Goal: Transaction & Acquisition: Purchase product/service

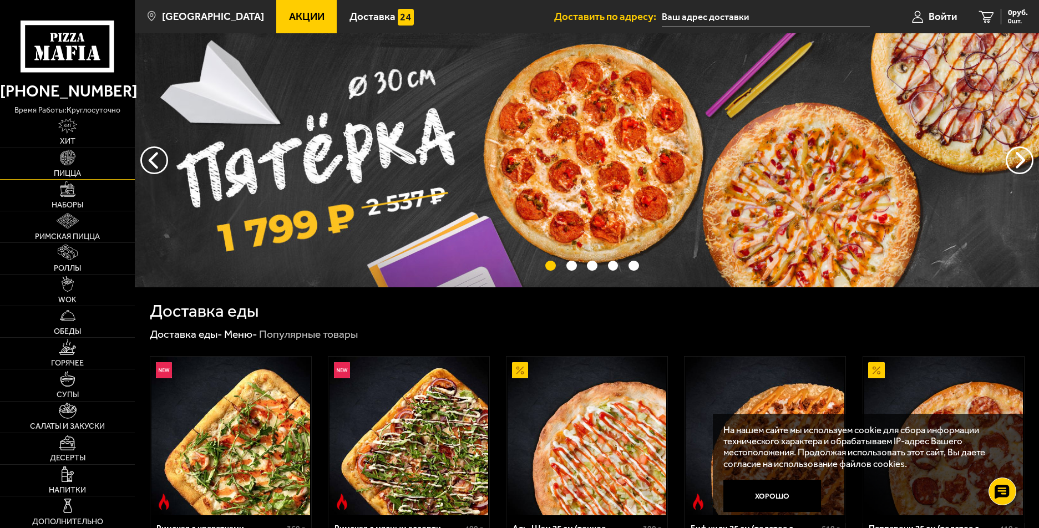
click at [69, 161] on img at bounding box center [68, 158] width 16 height 16
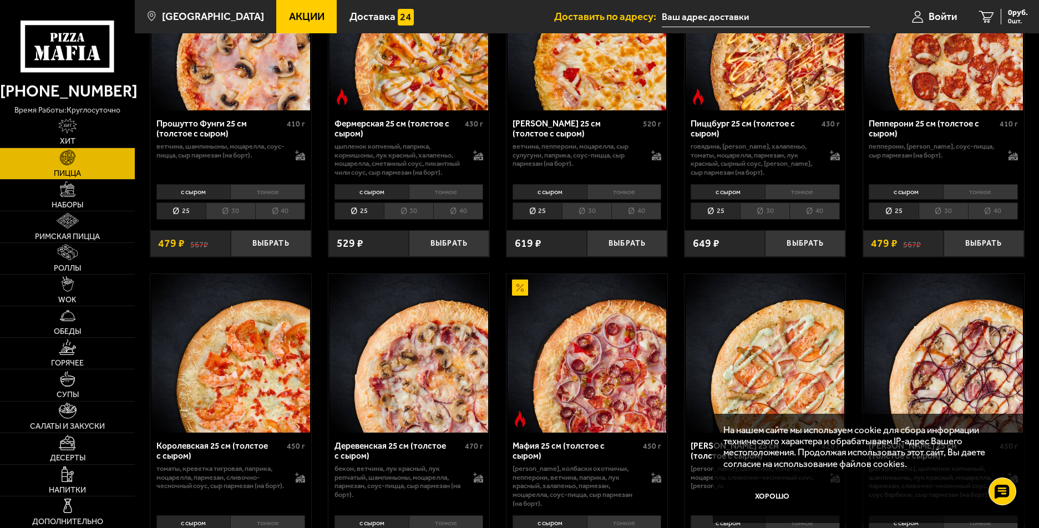
scroll to position [1072, 0]
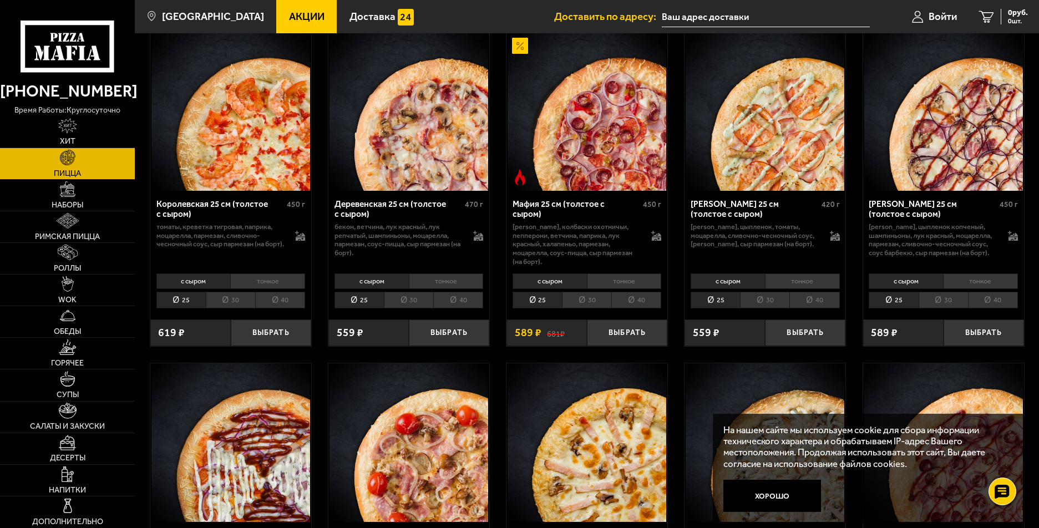
click at [613, 282] on li "тонкое" at bounding box center [624, 281] width 75 height 16
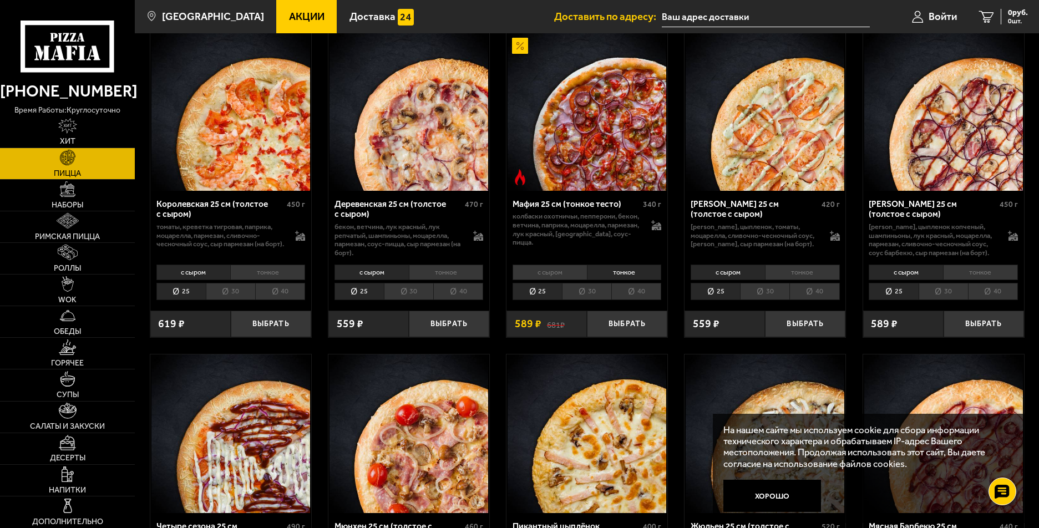
click at [627, 300] on li "40" at bounding box center [636, 291] width 50 height 17
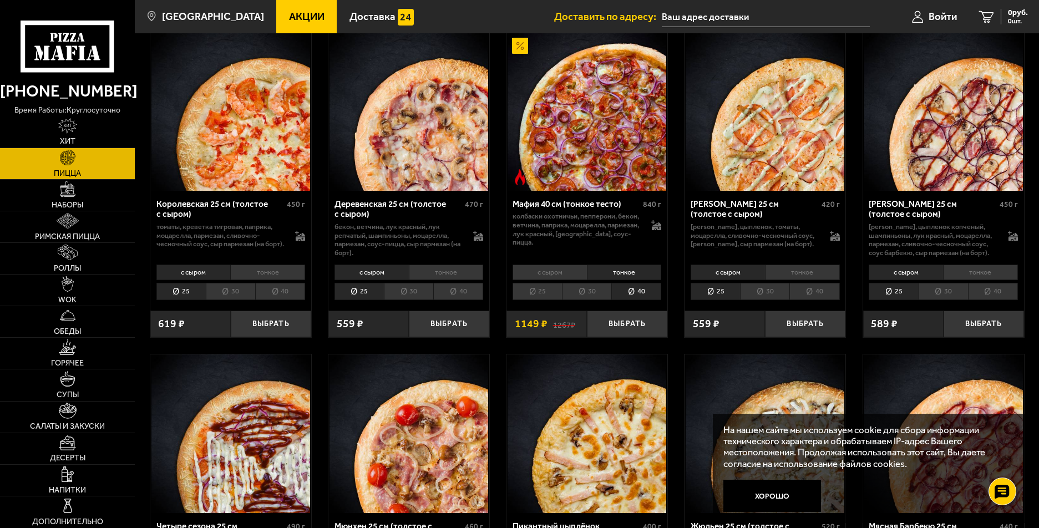
click at [558, 280] on li "с сыром" at bounding box center [549, 272] width 74 height 16
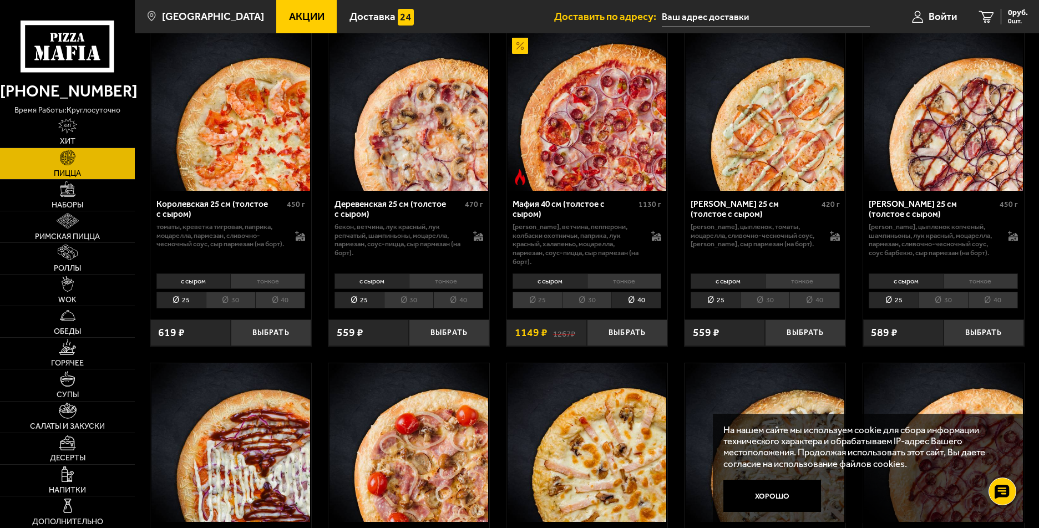
click at [619, 282] on li "тонкое" at bounding box center [624, 281] width 75 height 16
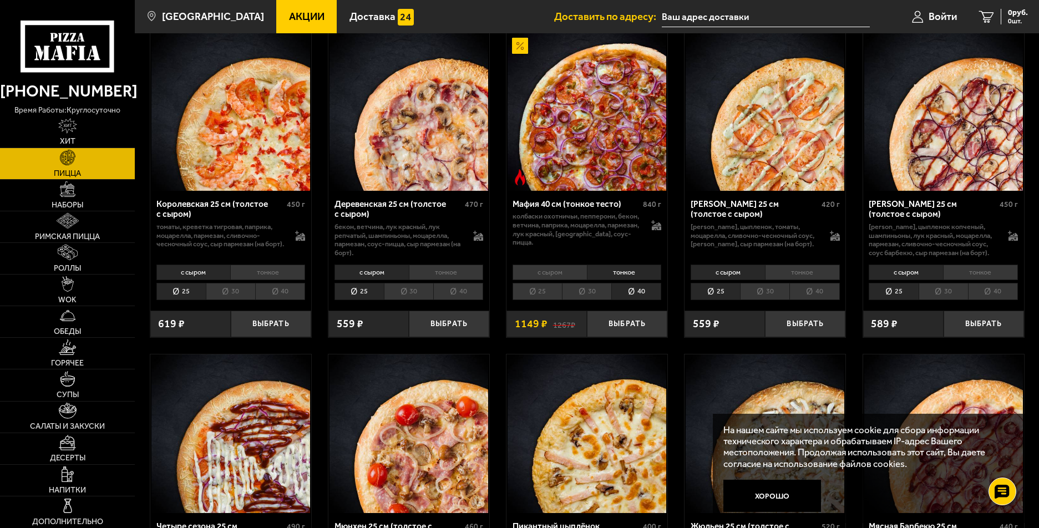
click at [565, 280] on li "с сыром" at bounding box center [549, 272] width 74 height 16
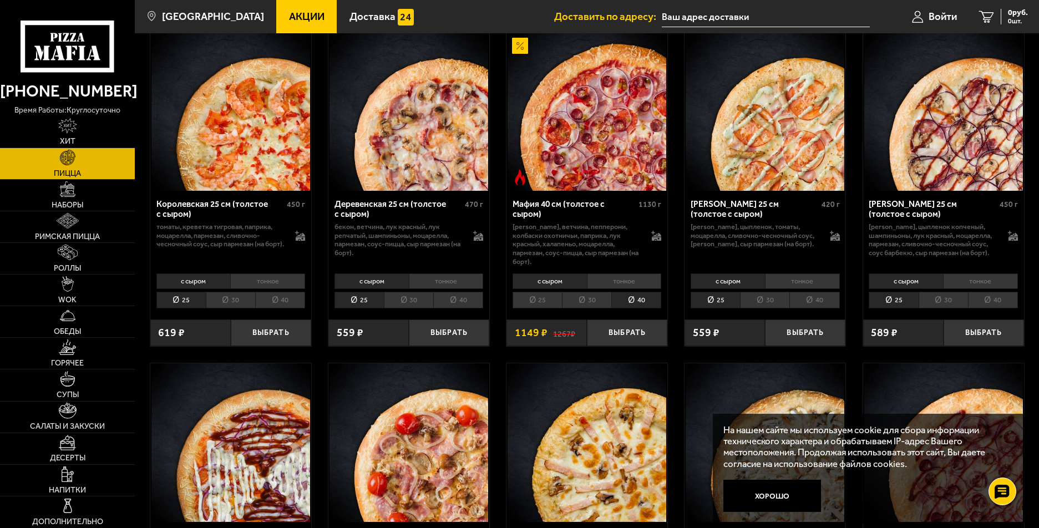
click at [605, 282] on li "тонкое" at bounding box center [624, 281] width 75 height 16
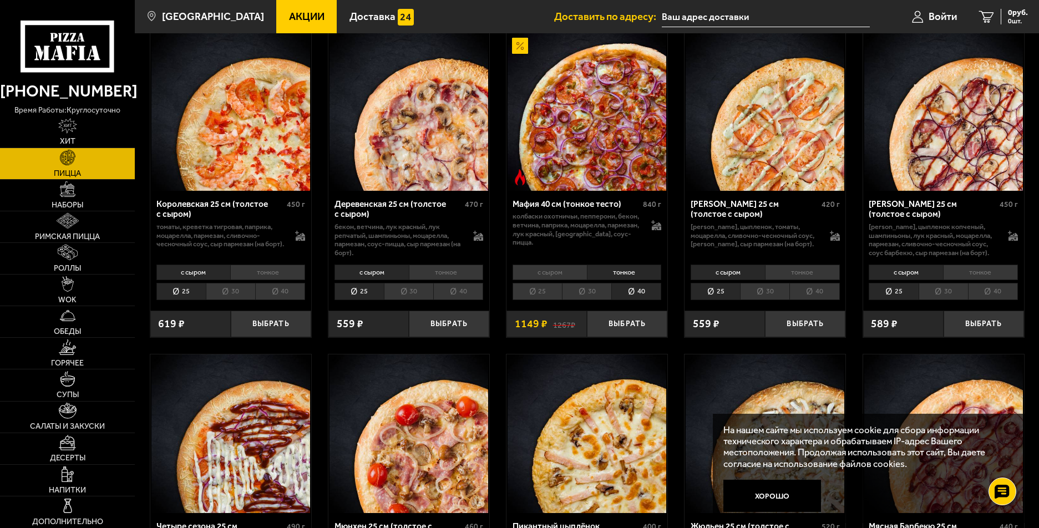
click at [557, 279] on li "с сыром" at bounding box center [549, 272] width 74 height 16
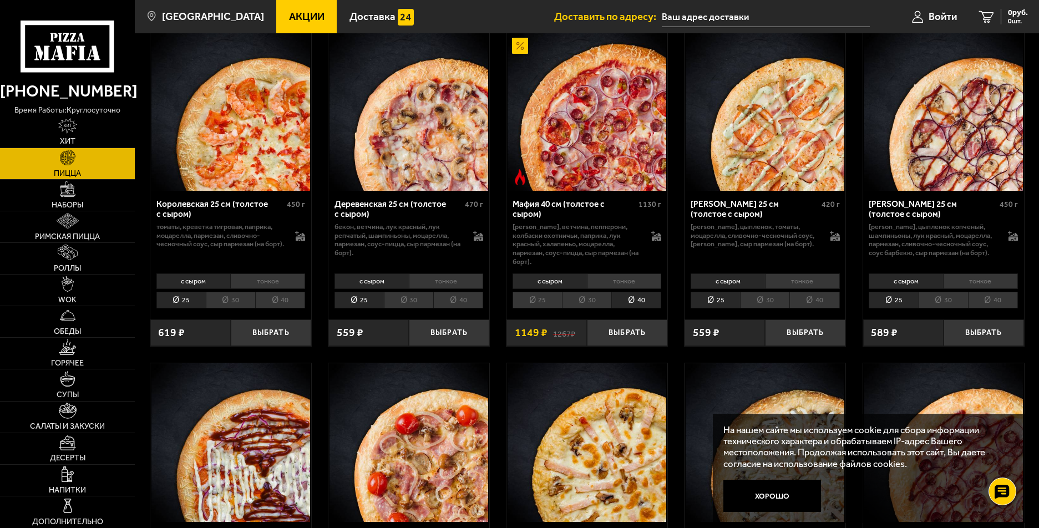
click at [622, 281] on li "тонкое" at bounding box center [624, 281] width 75 height 16
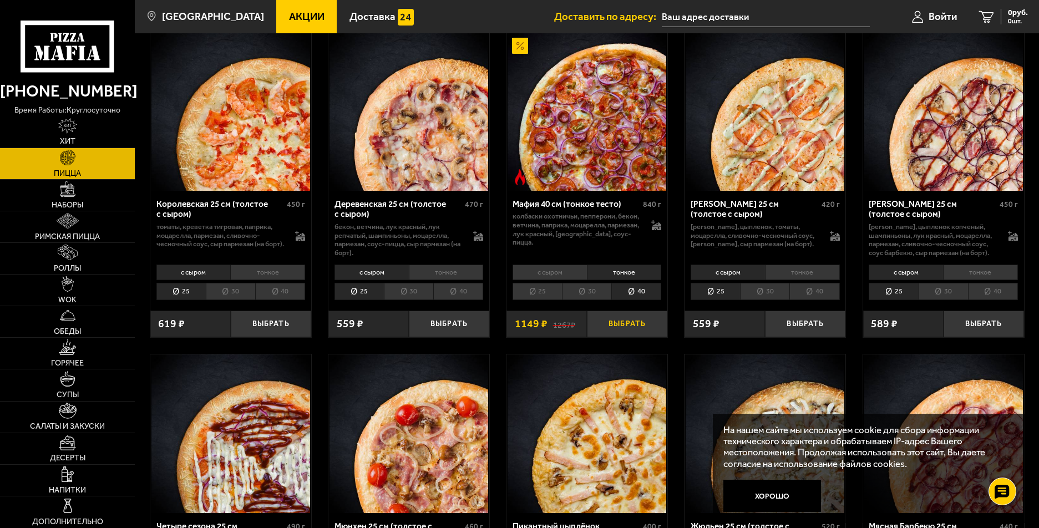
click at [620, 330] on button "Выбрать" at bounding box center [627, 324] width 80 height 27
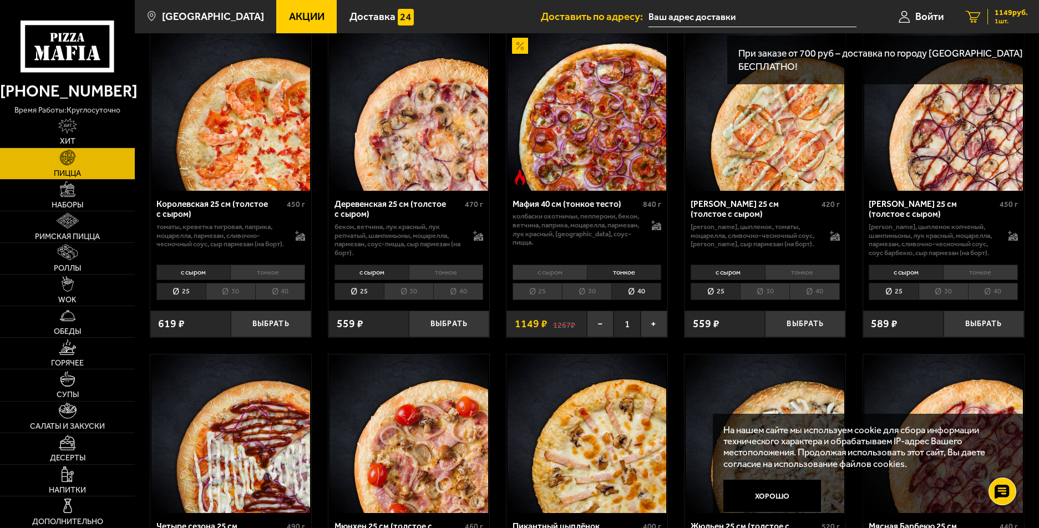
click at [1006, 12] on span "1149 руб." at bounding box center [1010, 13] width 33 height 8
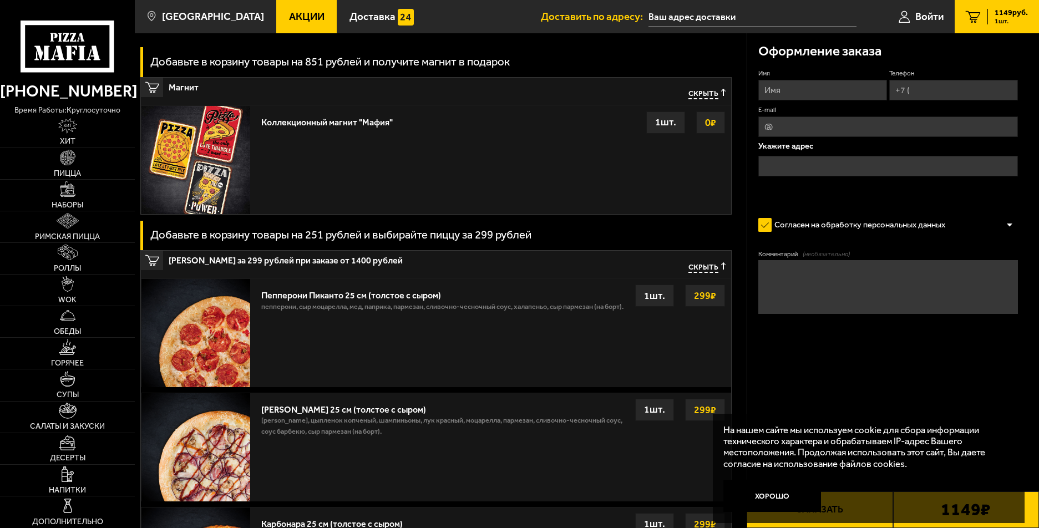
scroll to position [313, 0]
